Goal: Transaction & Acquisition: Purchase product/service

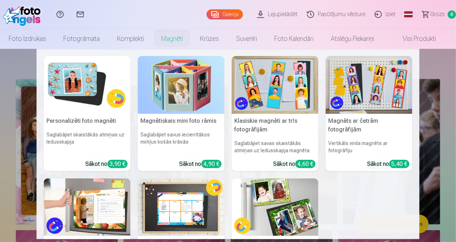
click at [174, 40] on link "Magnēti" at bounding box center [172, 39] width 39 height 20
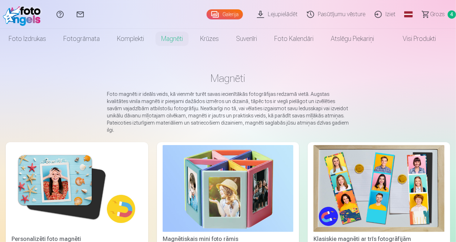
click at [71, 180] on img at bounding box center [77, 188] width 131 height 87
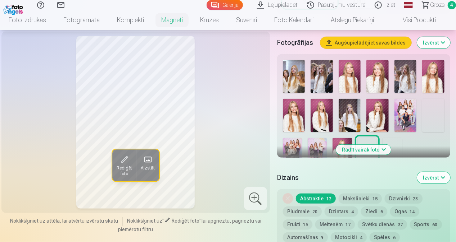
scroll to position [225, 0]
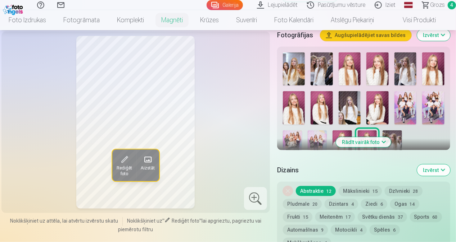
click at [359, 144] on button "Rādīt vairāk foto" at bounding box center [363, 142] width 55 height 10
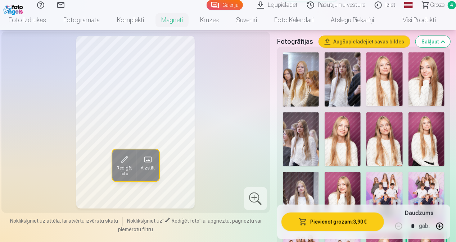
click at [384, 73] on img at bounding box center [384, 80] width 36 height 54
click at [421, 73] on img at bounding box center [426, 80] width 36 height 54
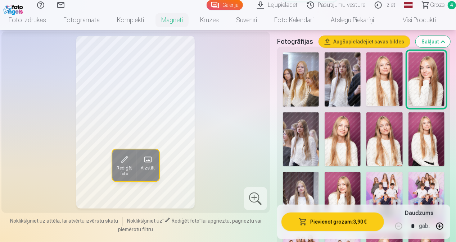
click at [306, 137] on img at bounding box center [301, 140] width 36 height 54
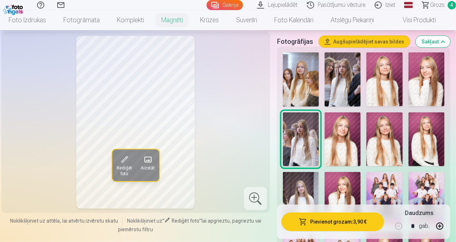
click at [334, 134] on img at bounding box center [343, 140] width 36 height 54
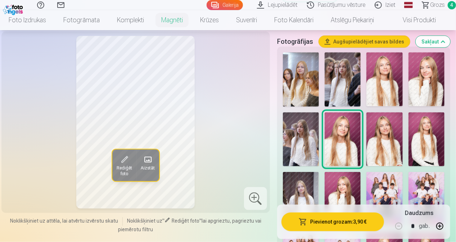
click at [381, 145] on img at bounding box center [384, 140] width 36 height 54
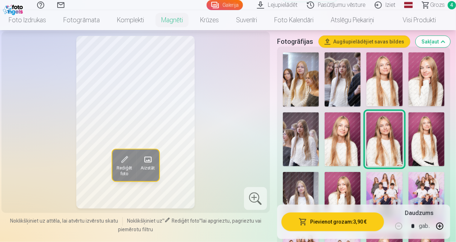
click at [432, 150] on img at bounding box center [426, 140] width 36 height 54
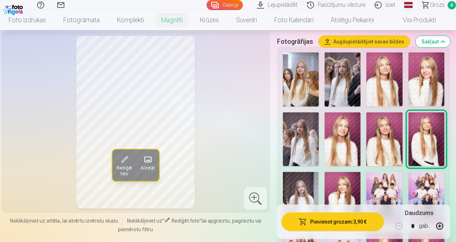
click at [343, 183] on img at bounding box center [343, 199] width 36 height 54
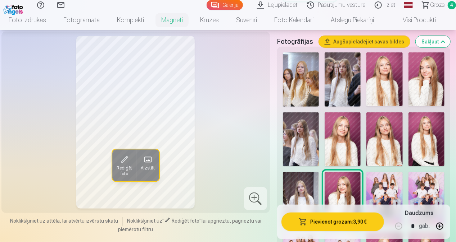
click at [384, 86] on img at bounding box center [384, 80] width 36 height 54
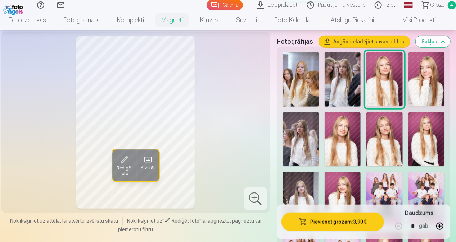
click at [431, 82] on img at bounding box center [426, 80] width 36 height 54
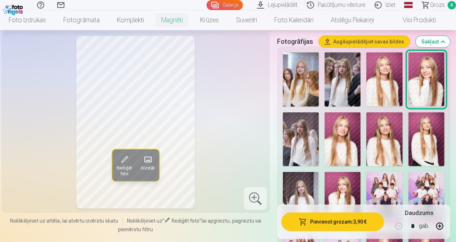
click at [344, 141] on img at bounding box center [343, 140] width 36 height 54
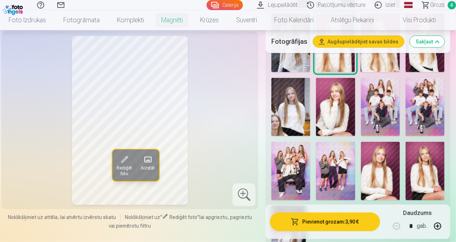
scroll to position [322, 0]
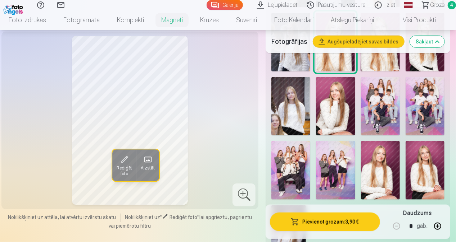
click at [382, 173] on img at bounding box center [380, 170] width 39 height 58
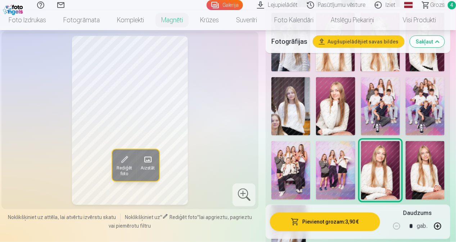
click at [433, 167] on img at bounding box center [424, 170] width 39 height 58
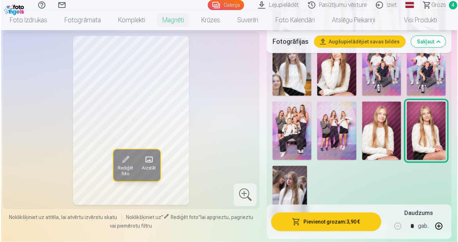
scroll to position [362, 0]
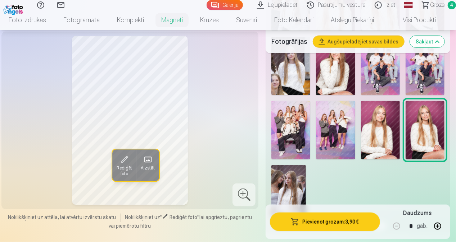
click at [326, 227] on button "Pievienot grozam : 3,90 €" at bounding box center [325, 222] width 110 height 19
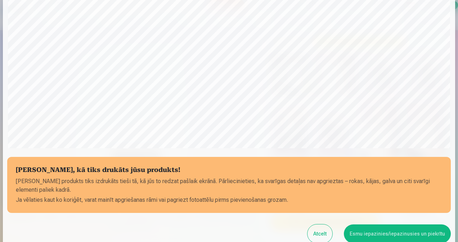
scroll to position [250, 0]
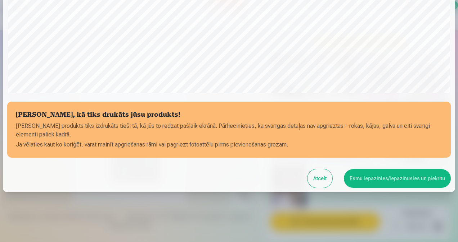
click at [400, 182] on button "Esmu iepazinies/iepazinusies un piekrītu" at bounding box center [397, 178] width 107 height 19
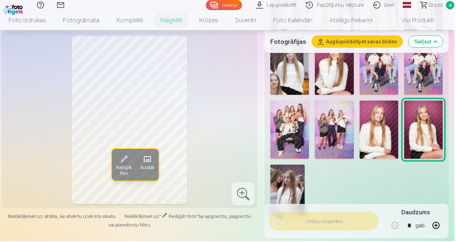
scroll to position [249, 0]
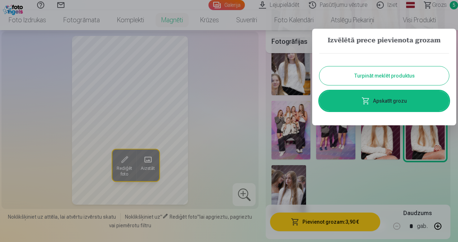
click at [434, 7] on div at bounding box center [229, 121] width 458 height 242
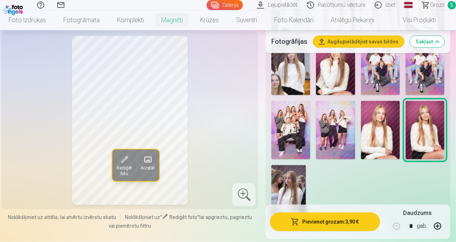
click at [432, 6] on span "Grozs" at bounding box center [437, 5] width 15 height 9
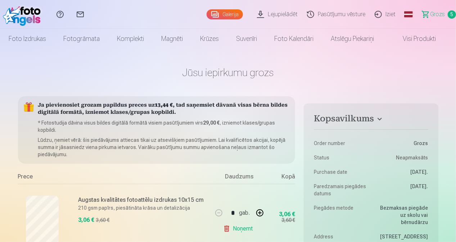
click at [227, 9] on link "Galerija" at bounding box center [225, 14] width 36 height 10
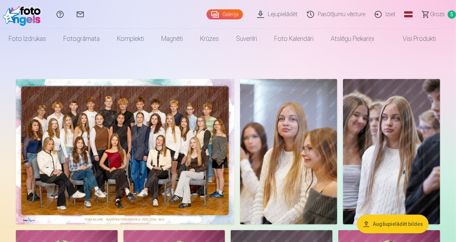
click at [267, 170] on img at bounding box center [288, 152] width 97 height 146
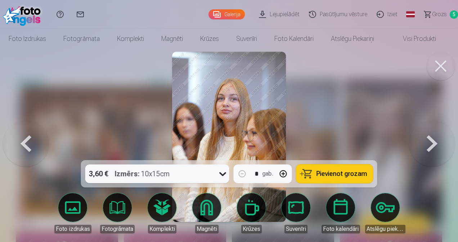
click at [446, 67] on button at bounding box center [440, 66] width 29 height 29
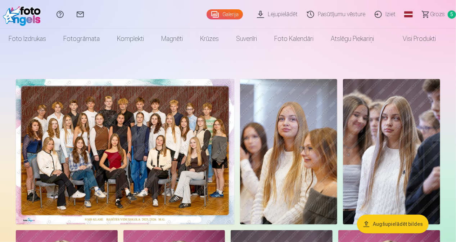
click at [148, 162] on img at bounding box center [125, 152] width 218 height 146
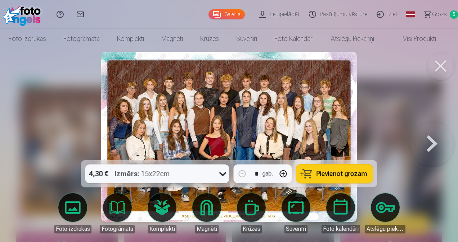
click at [280, 98] on img at bounding box center [228, 137] width 255 height 171
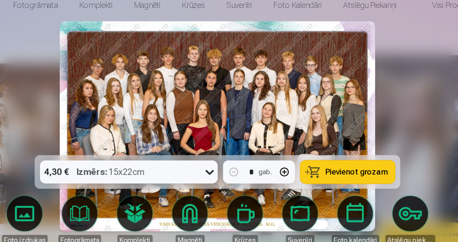
drag, startPoint x: 423, startPoint y: 94, endPoint x: 423, endPoint y: 54, distance: 39.6
click at [425, 55] on div at bounding box center [229, 121] width 458 height 242
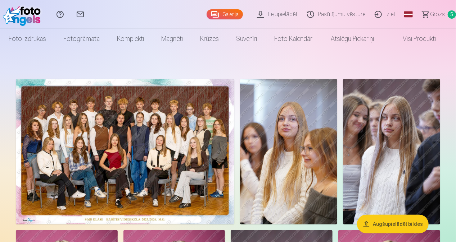
click at [438, 13] on span "Grozs" at bounding box center [437, 14] width 15 height 9
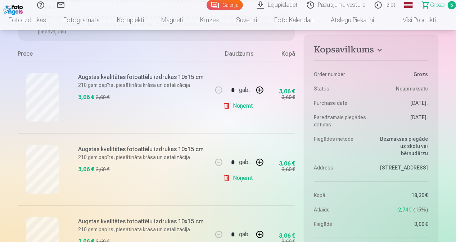
scroll to position [108, 0]
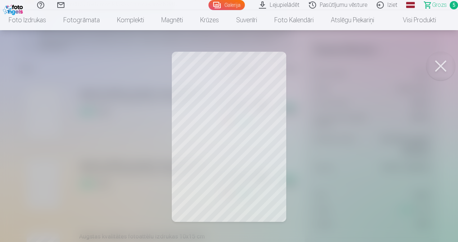
click at [438, 66] on button at bounding box center [440, 66] width 29 height 29
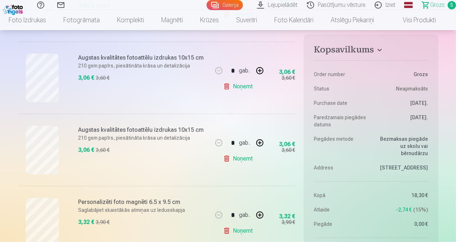
scroll to position [309, 0]
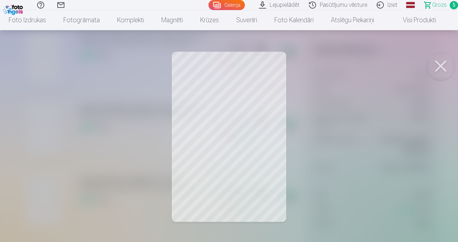
click at [435, 68] on button at bounding box center [440, 66] width 29 height 29
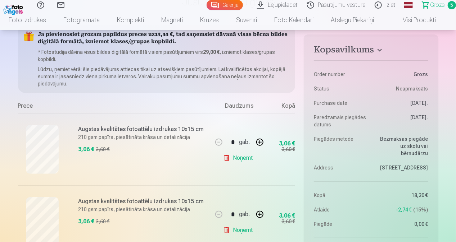
scroll to position [67, 0]
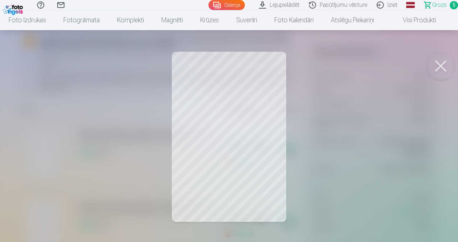
click at [438, 69] on button at bounding box center [440, 66] width 29 height 29
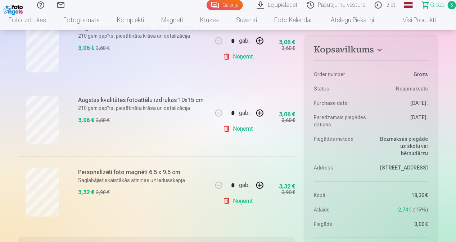
scroll to position [321, 0]
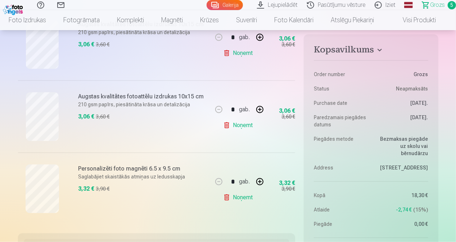
click at [227, 124] on link "Noņemt" at bounding box center [239, 125] width 33 height 14
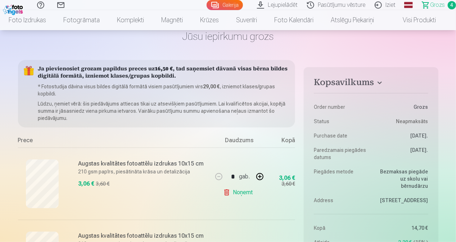
scroll to position [0, 0]
